Goal: Task Accomplishment & Management: Manage account settings

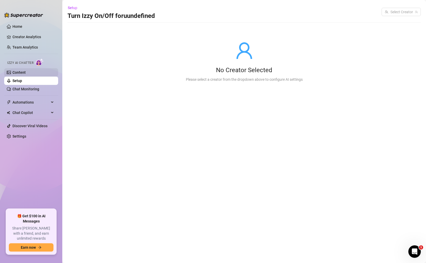
click at [26, 72] on link "Content" at bounding box center [18, 72] width 13 height 4
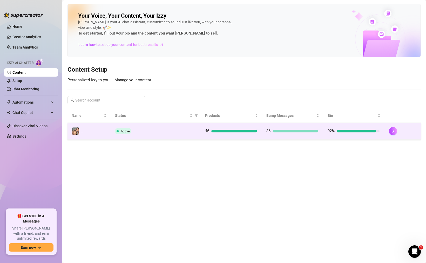
click at [182, 132] on div "Active" at bounding box center [156, 131] width 82 height 6
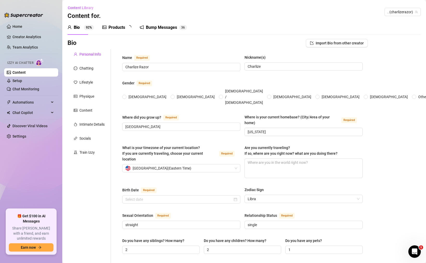
radio input "true"
type input "October 12th, 1980"
click at [88, 69] on div "Chatting" at bounding box center [86, 68] width 14 height 6
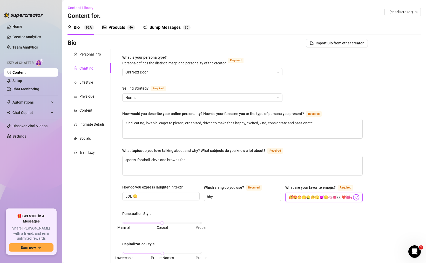
click at [308, 198] on input "🥰😍🤩😘🤑🤭🫣😈😯🫦👅👀❤️💓💞❤️‍🔥💋💕💯💥🍆🍑🍒🔥💧🥵" at bounding box center [319, 197] width 63 height 7
click at [321, 197] on input "🥰😍🤩😘🤑🤭🫣😈😯🫦👅👀❤️💓💞❤️‍🔥💋💕💯💥🍆🍑🍒🔥💧🥵" at bounding box center [319, 197] width 63 height 7
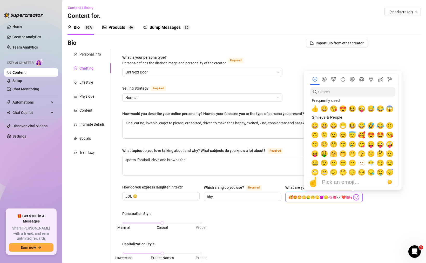
click at [353, 196] on img at bounding box center [356, 197] width 7 height 7
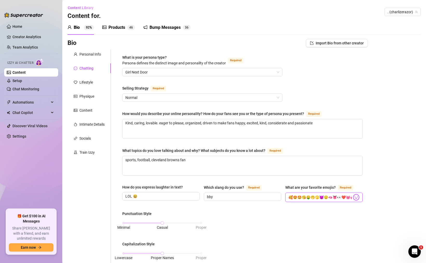
click at [341, 198] on input "🥰😍🤩😘🤑🤭🫣😈😯🫦👅👀❤️💓💞❤️‍🔥💋💕💯💥🍆🍑🍒🔥💧🥵" at bounding box center [319, 197] width 63 height 7
click at [90, 84] on div "Lifestyle" at bounding box center [85, 82] width 13 height 6
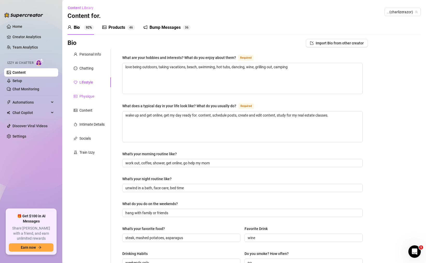
click at [87, 97] on div "Physique" at bounding box center [86, 96] width 15 height 6
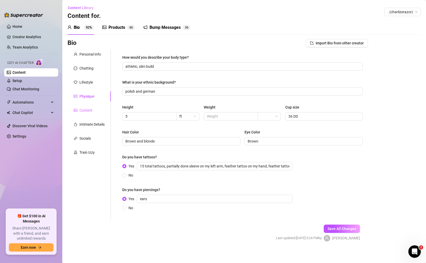
click at [88, 105] on div "Content" at bounding box center [88, 110] width 43 height 10
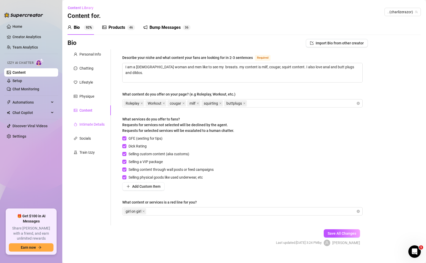
click at [88, 125] on div "Intimate Details" at bounding box center [91, 124] width 25 height 6
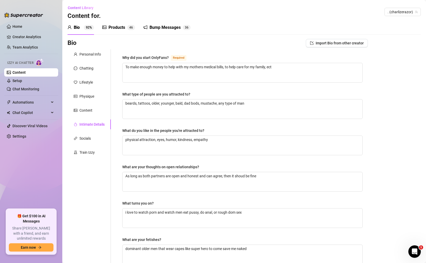
scroll to position [93, 0]
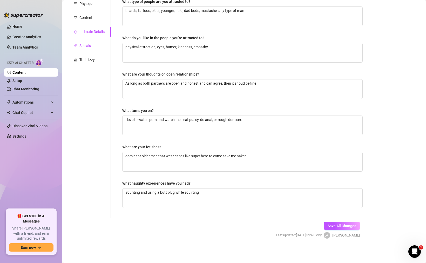
click at [84, 47] on div "Socials" at bounding box center [84, 46] width 11 height 6
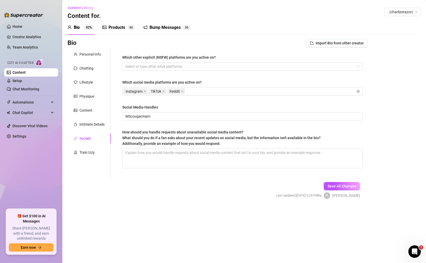
scroll to position [0, 0]
click at [86, 154] on div "Train Izzy" at bounding box center [86, 153] width 15 height 6
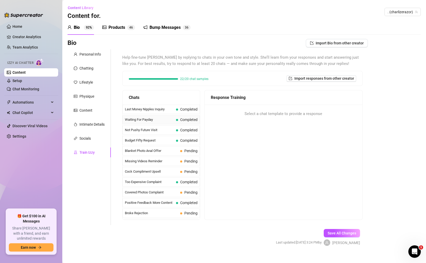
click at [172, 119] on span "Waiting For Payday" at bounding box center [149, 119] width 49 height 5
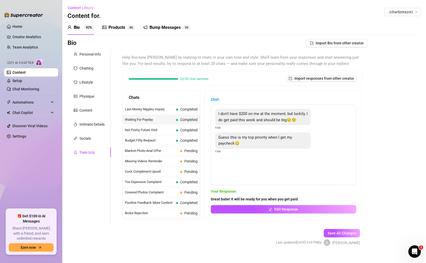
click at [120, 29] on div "Products" at bounding box center [117, 27] width 17 height 6
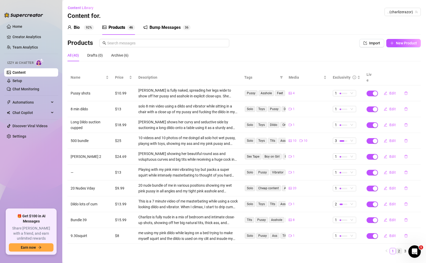
click at [398, 248] on link "2" at bounding box center [399, 251] width 6 height 6
drag, startPoint x: 99, startPoint y: 144, endPoint x: 99, endPoint y: 141, distance: 2.6
click at [99, 149] on td "[PERSON_NAME] 2" at bounding box center [89, 157] width 44 height 16
